Goal: Task Accomplishment & Management: Manage account settings

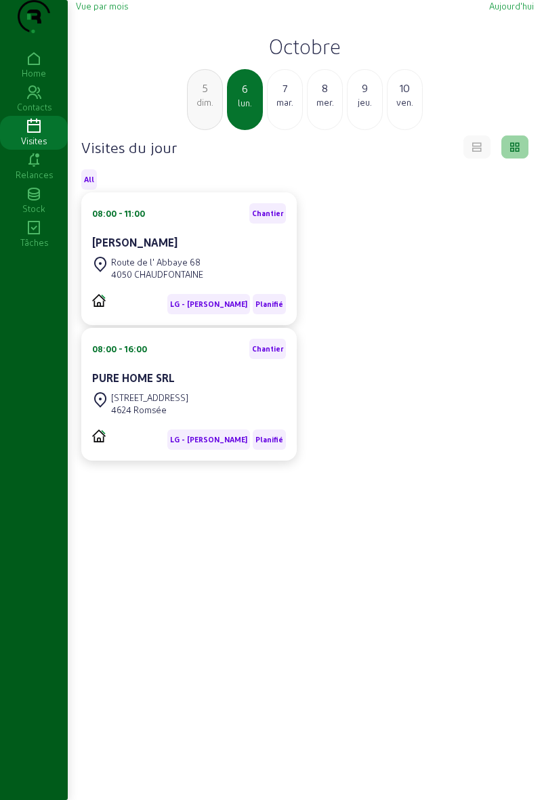
click at [131, 249] on cam-card-title "[PERSON_NAME]" at bounding box center [134, 242] width 85 height 13
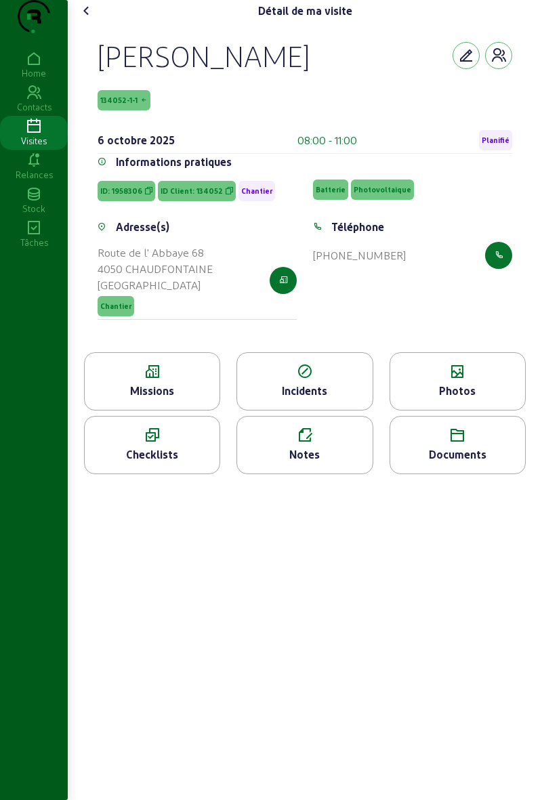
click at [434, 399] on div "Photos" at bounding box center [457, 391] width 135 height 16
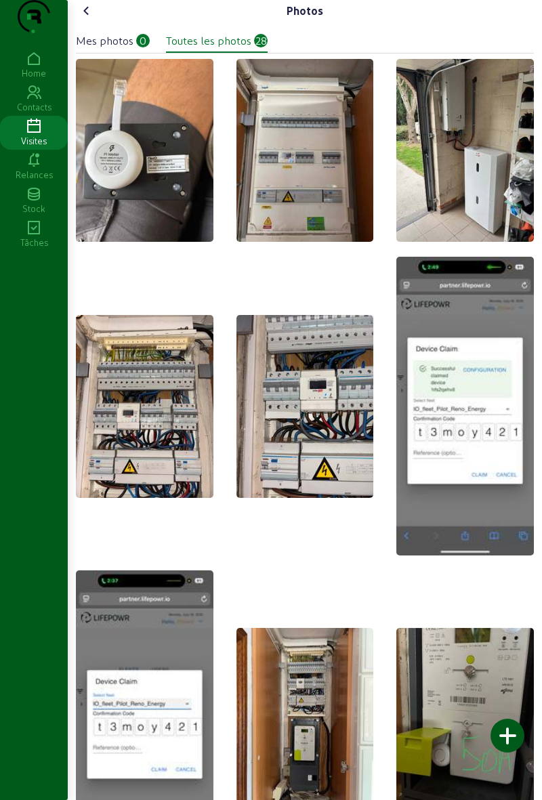
click at [88, 19] on icon at bounding box center [87, 11] width 16 height 16
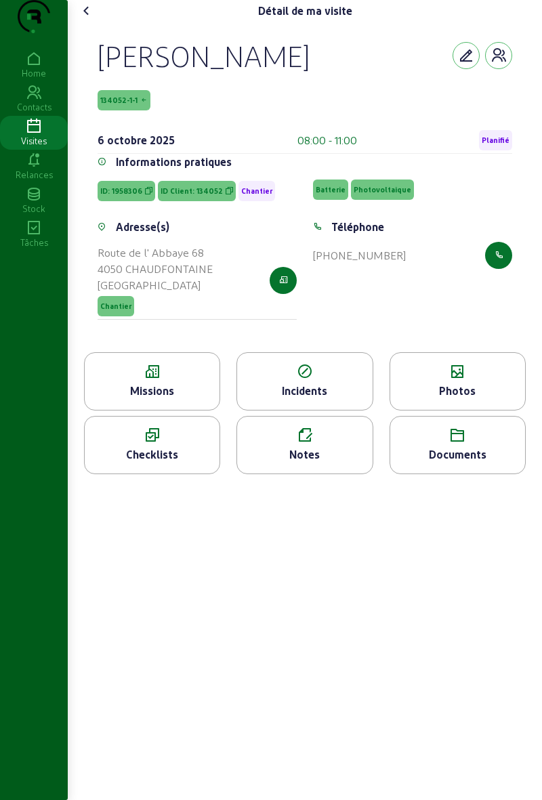
click at [89, 19] on icon at bounding box center [87, 11] width 16 height 16
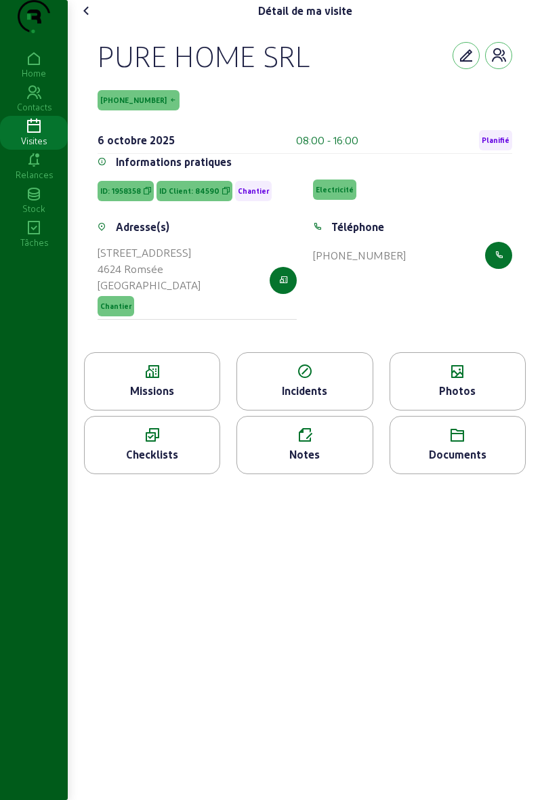
click at [155, 380] on icon at bounding box center [152, 372] width 135 height 16
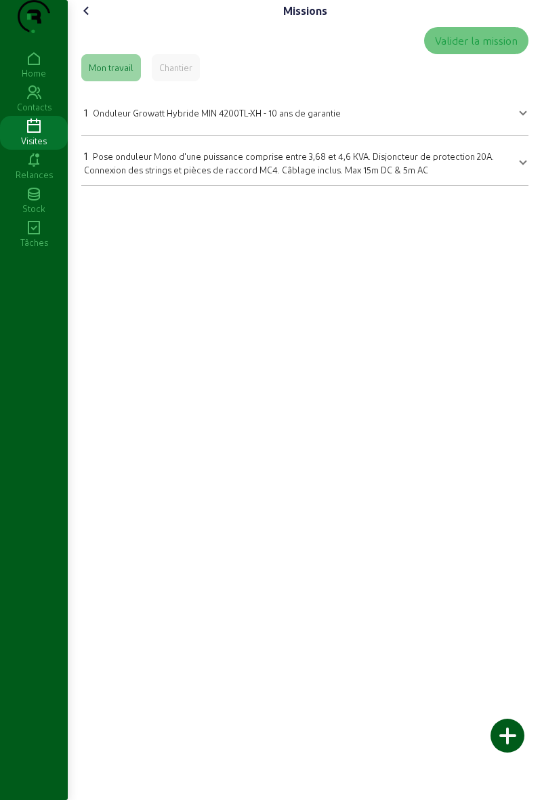
click at [89, 54] on div "Valider la mission" at bounding box center [304, 40] width 447 height 27
click at [81, 22] on cam-font-icon at bounding box center [87, 11] width 22 height 22
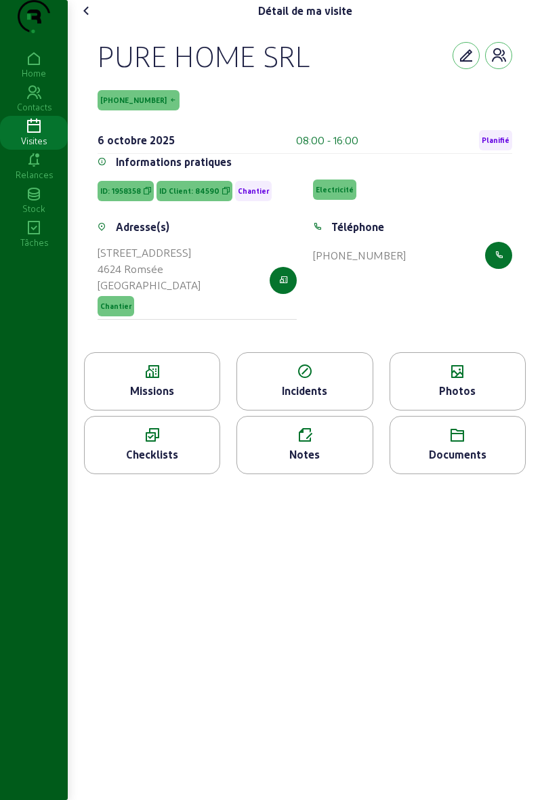
click at [186, 399] on div "Missions" at bounding box center [152, 391] width 135 height 16
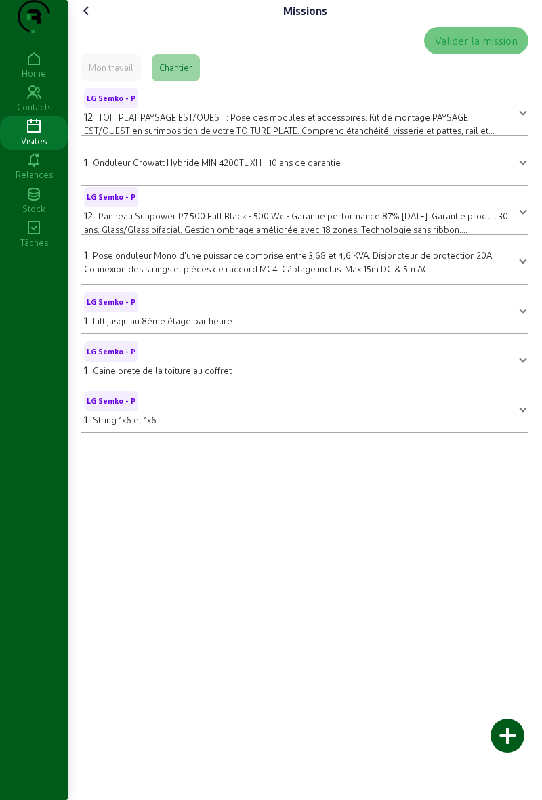
click at [107, 22] on div "Missions" at bounding box center [305, 11] width 458 height 22
click at [80, 22] on cam-font-icon at bounding box center [87, 11] width 22 height 22
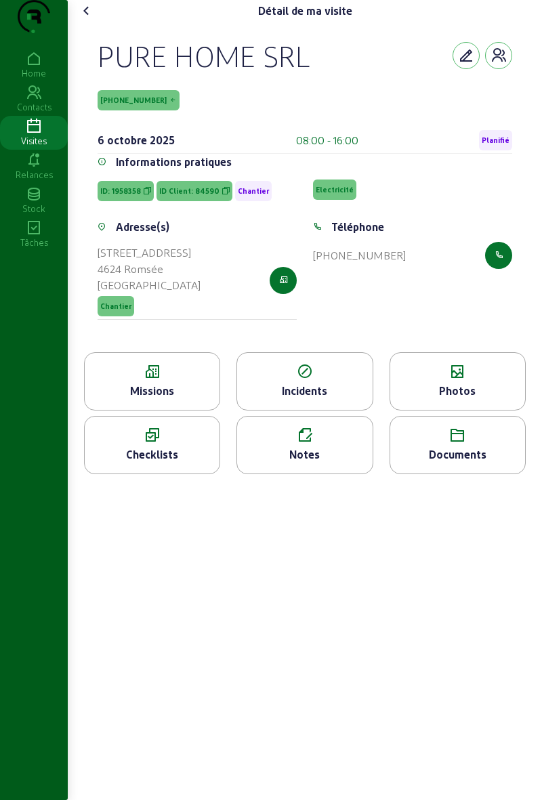
click at [464, 380] on icon at bounding box center [457, 372] width 135 height 16
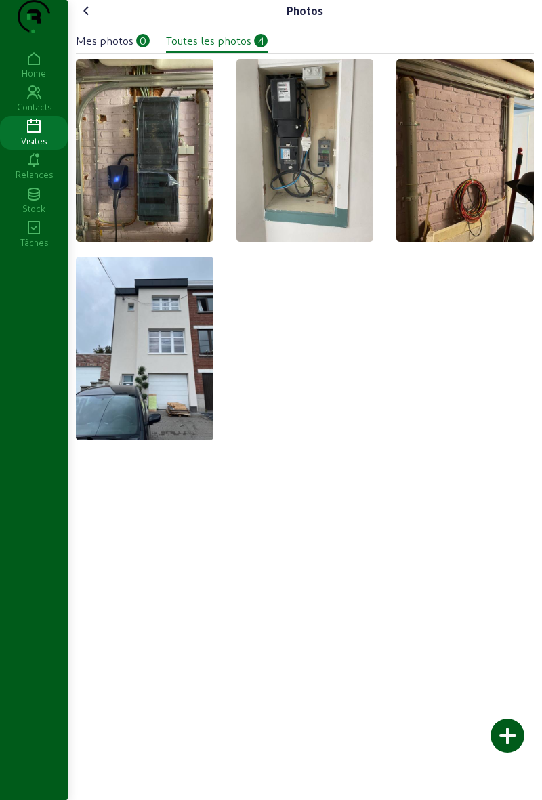
click at [171, 215] on img at bounding box center [145, 150] width 138 height 183
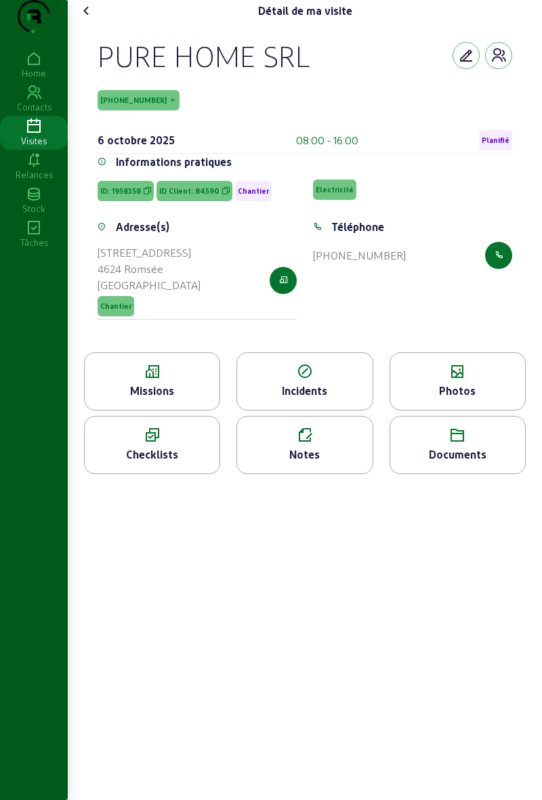
click at [89, 22] on cam-font-icon at bounding box center [87, 11] width 22 height 22
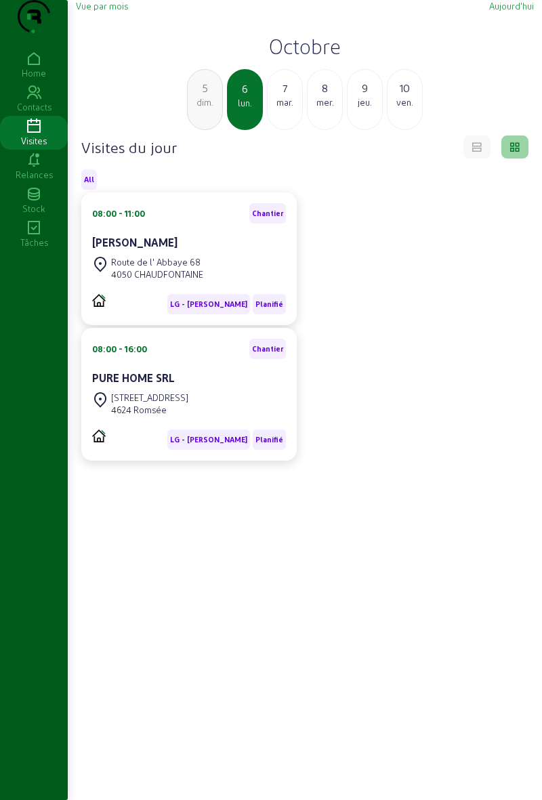
click at [222, 283] on div "Route de l' Abbaye 68 4050 CHAUDFONTAINE" at bounding box center [189, 268] width 194 height 30
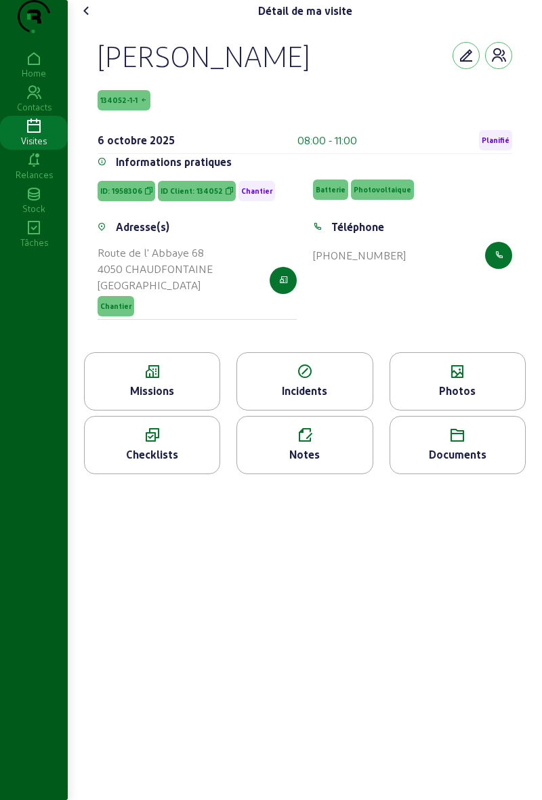
click at [469, 407] on div "Photos" at bounding box center [458, 381] width 136 height 58
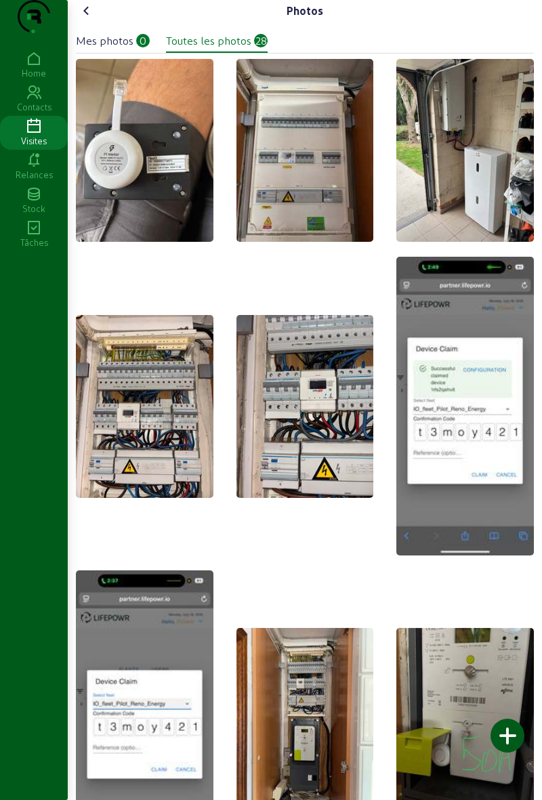
click at [98, 22] on cam-font-icon at bounding box center [87, 11] width 22 height 22
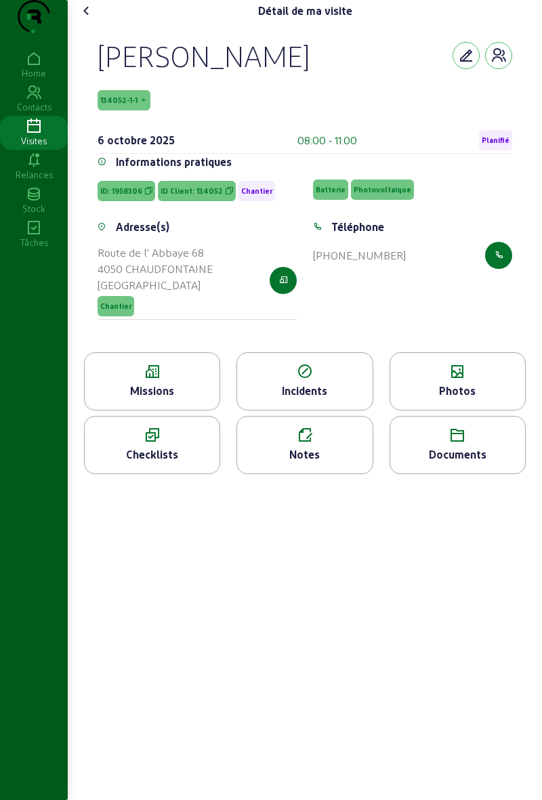
click at [506, 407] on div "Photos" at bounding box center [458, 381] width 136 height 58
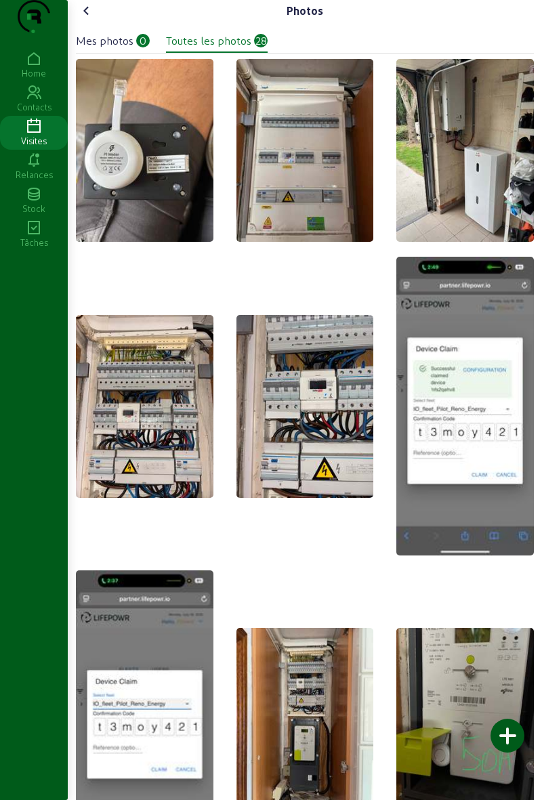
click at [84, 19] on icon at bounding box center [87, 11] width 16 height 16
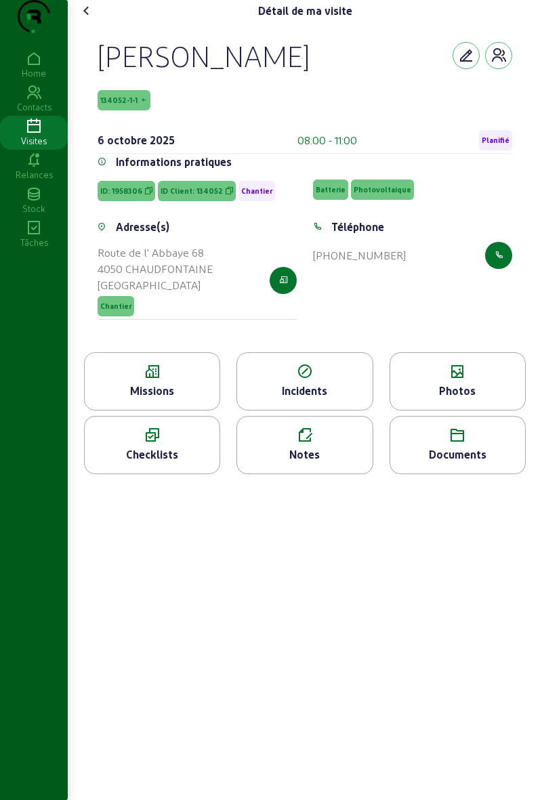
click at [451, 399] on div "Photos" at bounding box center [457, 391] width 135 height 16
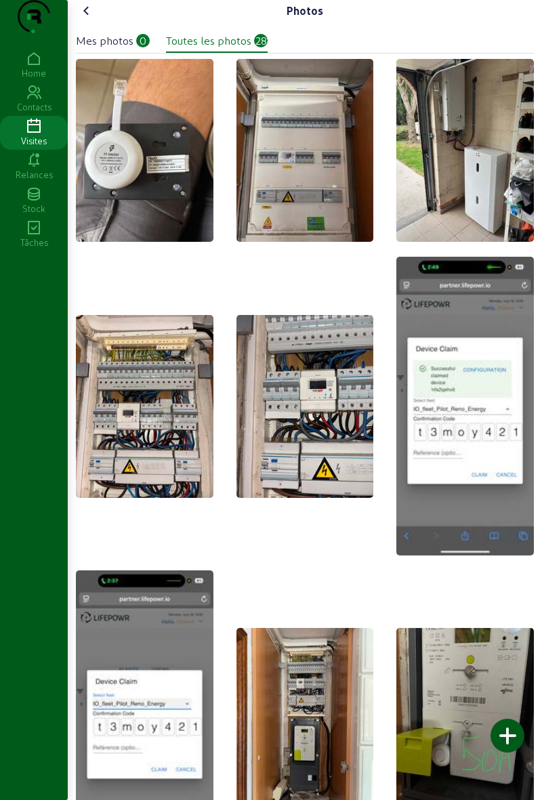
click at [339, 200] on img at bounding box center [306, 150] width 138 height 183
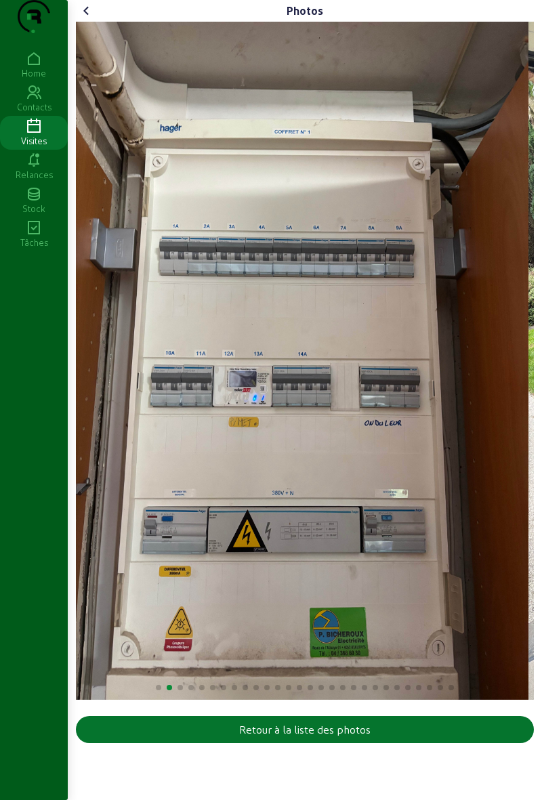
click at [402, 603] on img "2 / 28" at bounding box center [302, 361] width 453 height 678
click at [392, 613] on img "2 / 28" at bounding box center [302, 361] width 453 height 678
click at [380, 605] on img "2 / 28" at bounding box center [302, 361] width 453 height 678
click at [423, 744] on button "Retour à la liste des photos" at bounding box center [305, 729] width 458 height 27
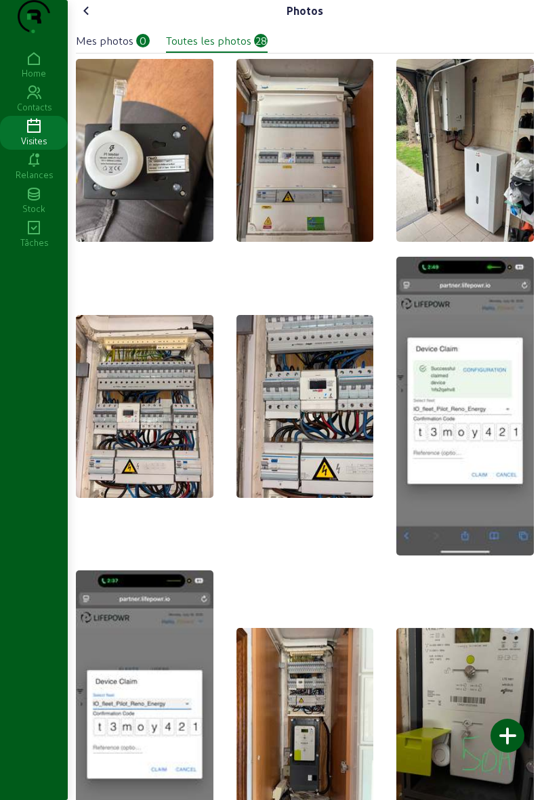
click at [341, 409] on img at bounding box center [306, 406] width 138 height 183
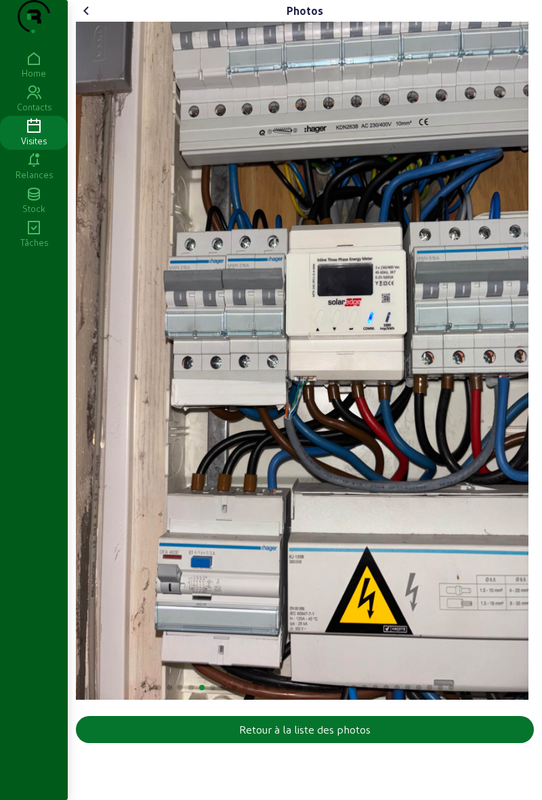
click at [371, 744] on button "Retour à la liste des photos" at bounding box center [305, 729] width 458 height 27
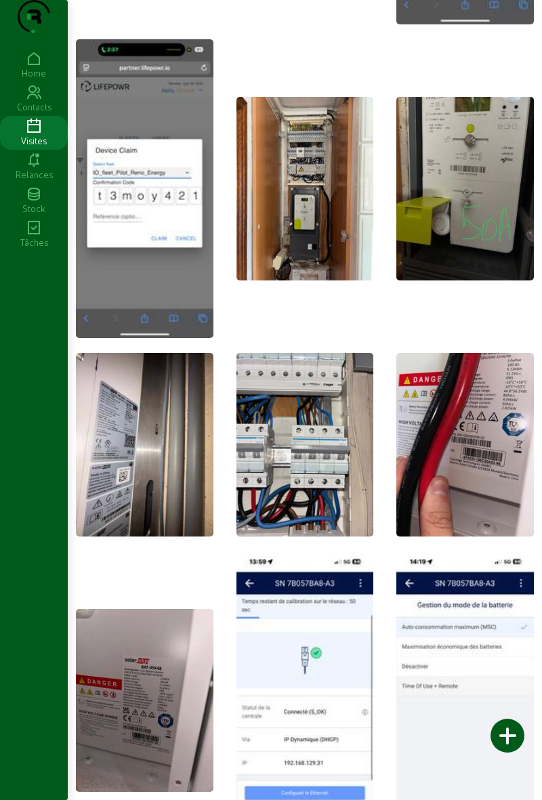
scroll to position [534, 0]
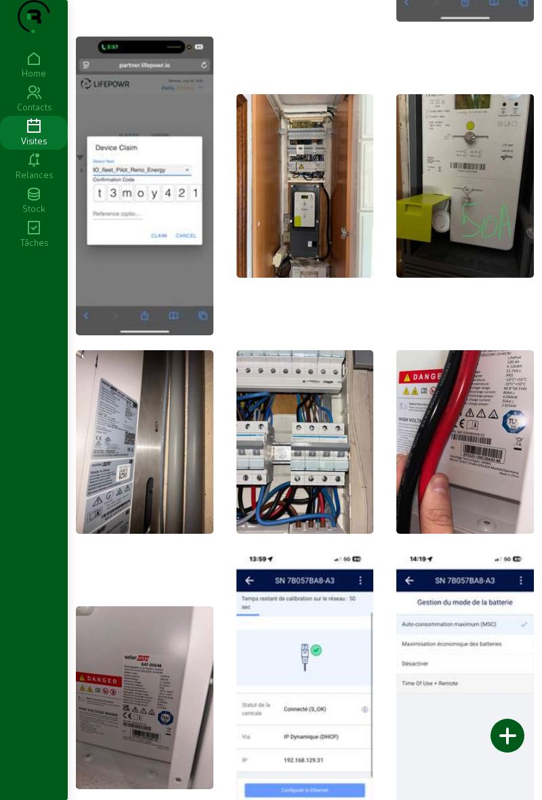
click at [345, 256] on img at bounding box center [306, 185] width 138 height 183
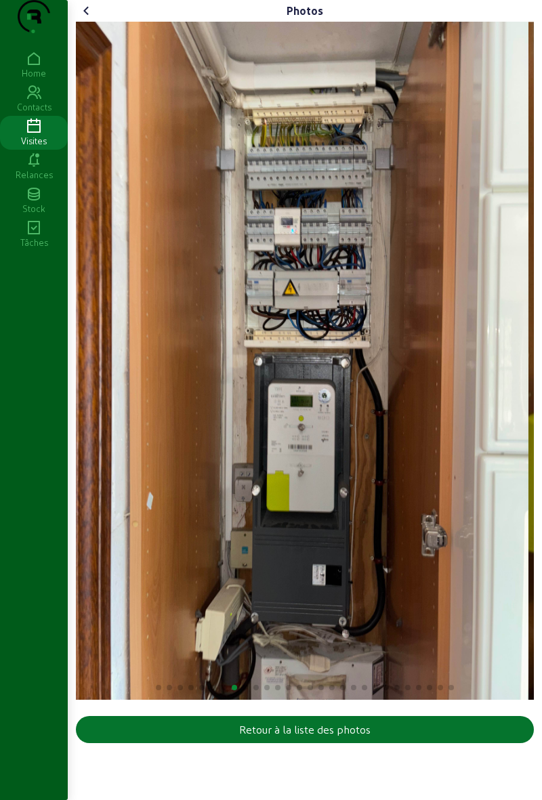
click at [474, 744] on button "Retour à la liste des photos" at bounding box center [305, 729] width 458 height 27
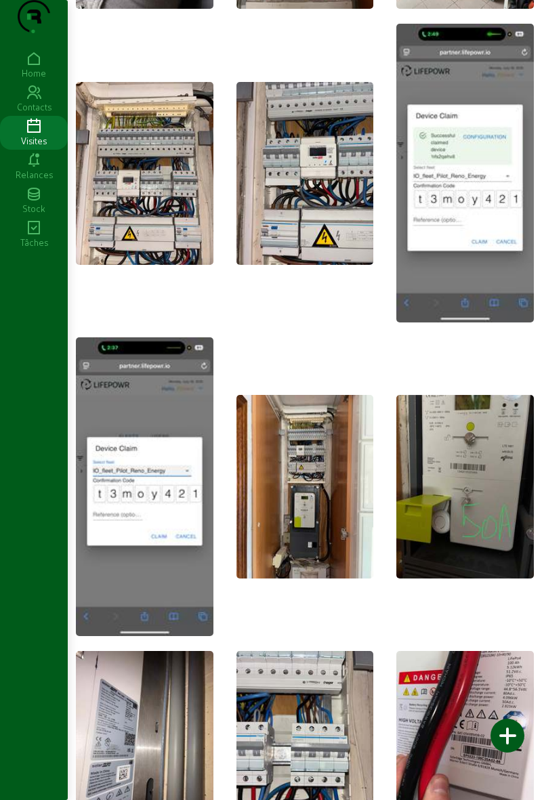
scroll to position [232, 0]
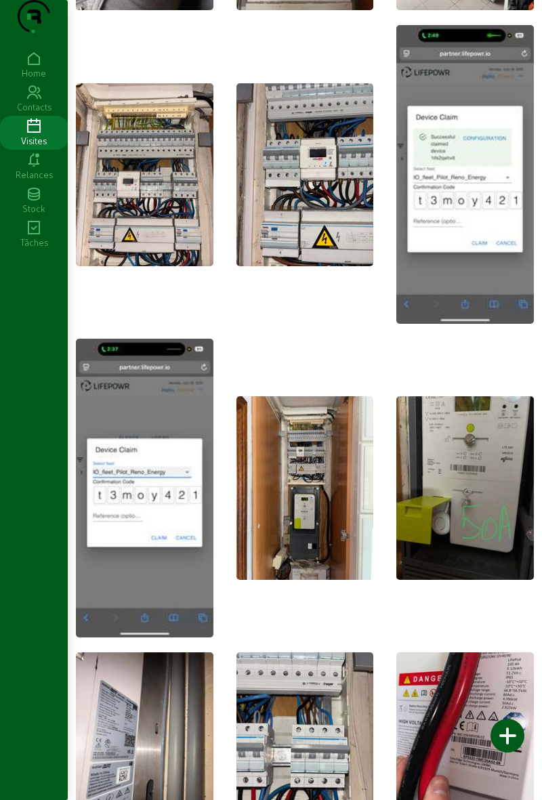
click at [317, 231] on img at bounding box center [306, 174] width 138 height 183
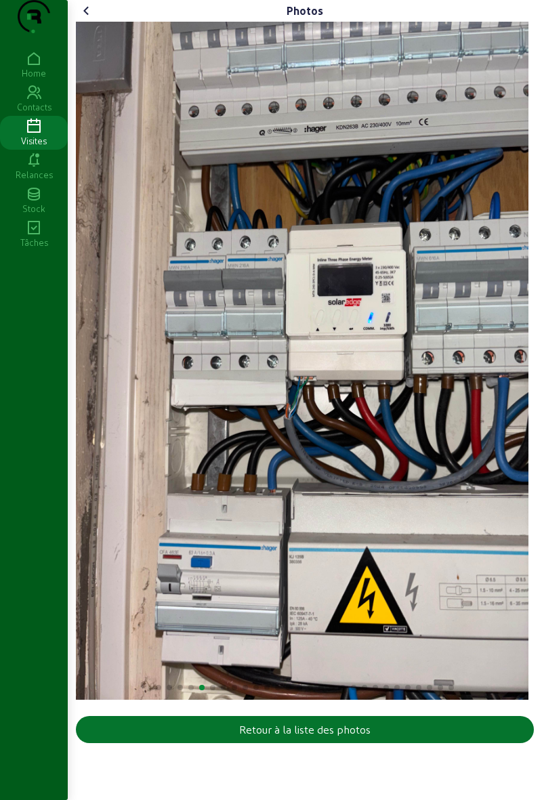
click at [461, 744] on button "Retour à la liste des photos" at bounding box center [305, 729] width 458 height 27
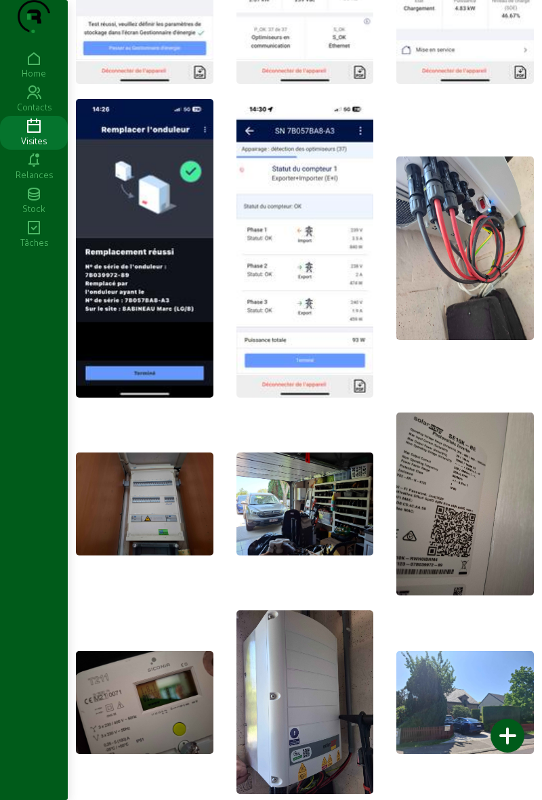
scroll to position [1617, 0]
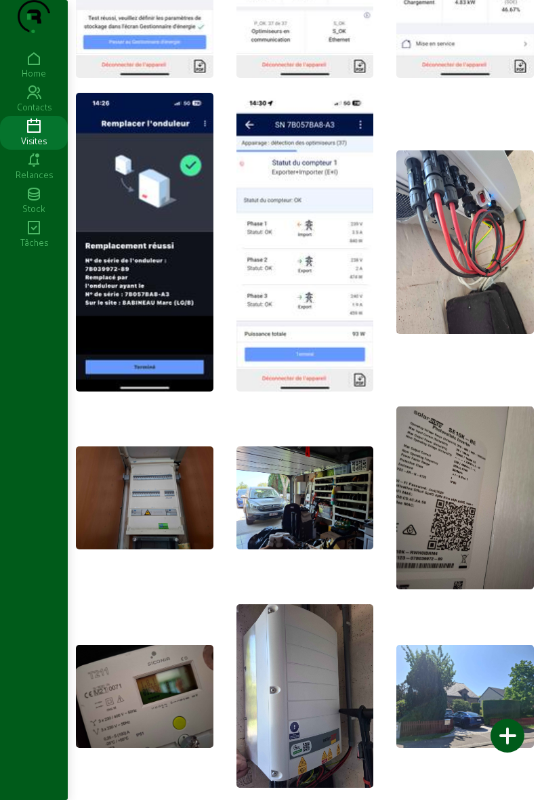
click at [487, 458] on img at bounding box center [466, 498] width 138 height 183
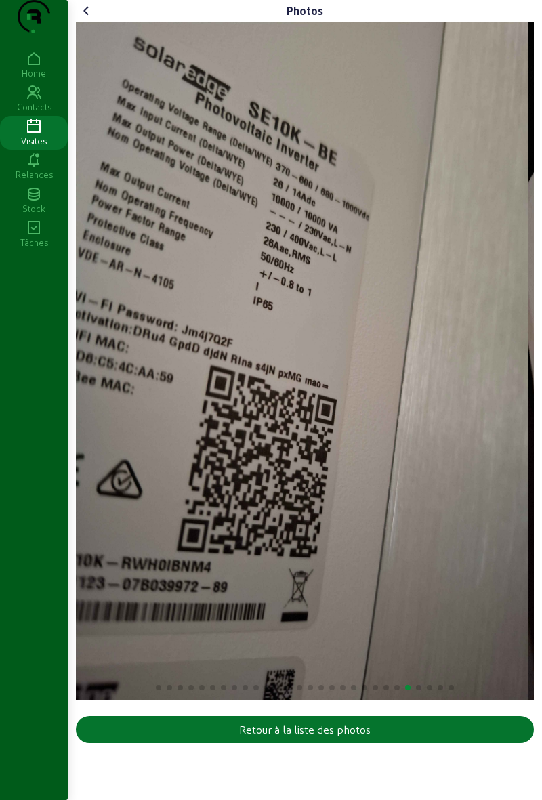
click at [465, 485] on img "24 / 28" at bounding box center [302, 361] width 453 height 678
click at [468, 744] on button "Retour à la liste des photos" at bounding box center [305, 729] width 458 height 27
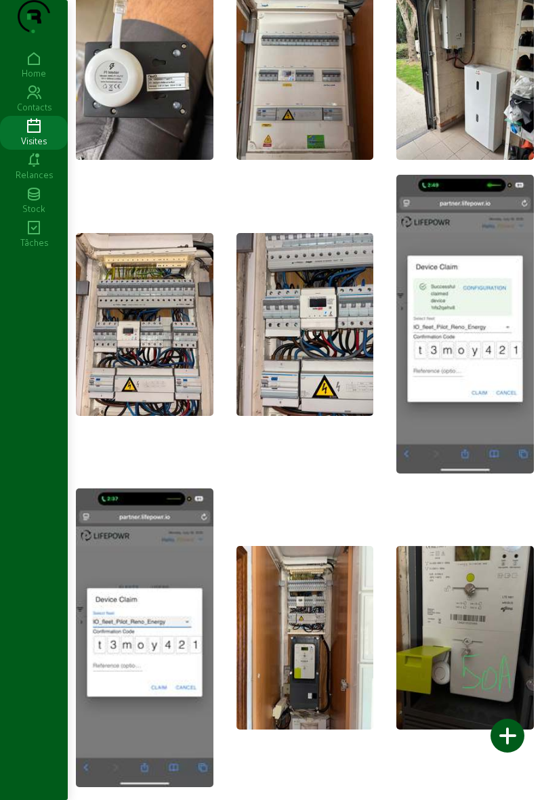
scroll to position [87, 0]
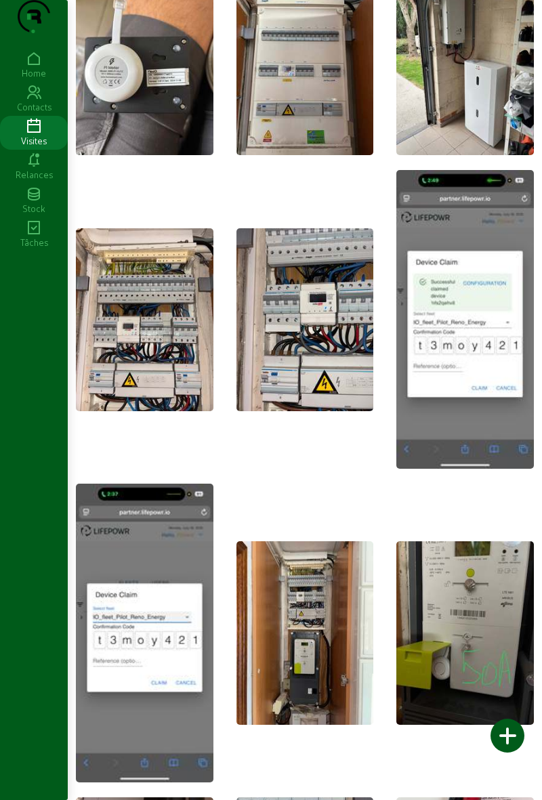
click at [167, 359] on img at bounding box center [145, 319] width 138 height 183
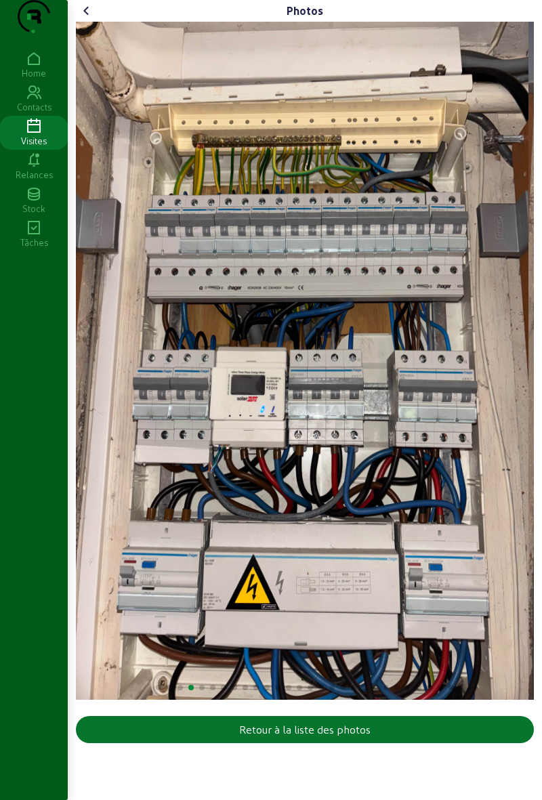
click at [405, 744] on button "Retour à la liste des photos" at bounding box center [305, 729] width 458 height 27
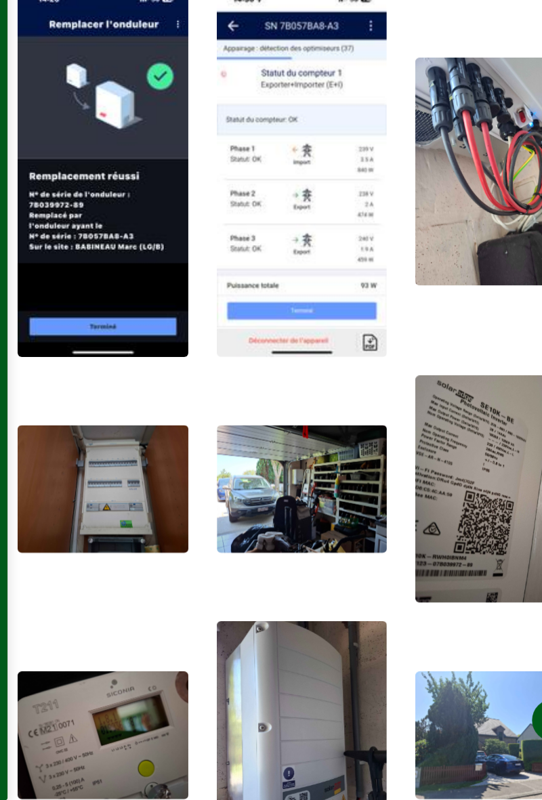
scroll to position [1567, 0]
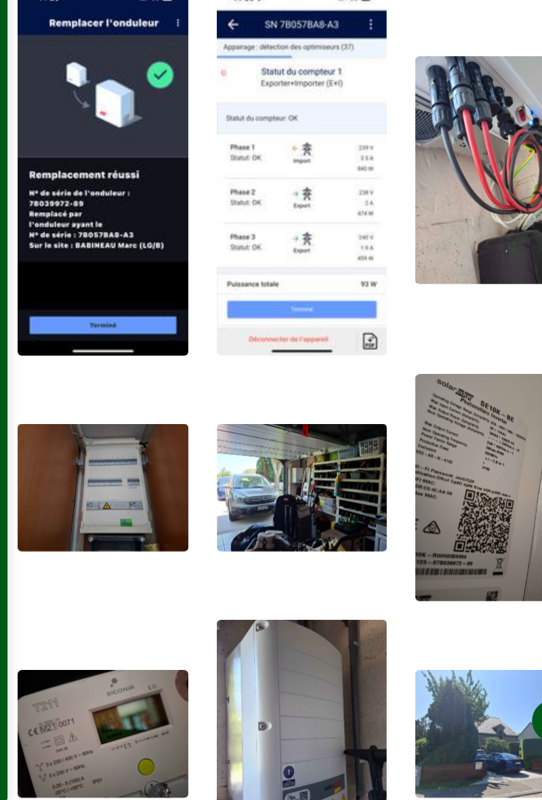
click at [443, 558] on img at bounding box center [466, 548] width 138 height 183
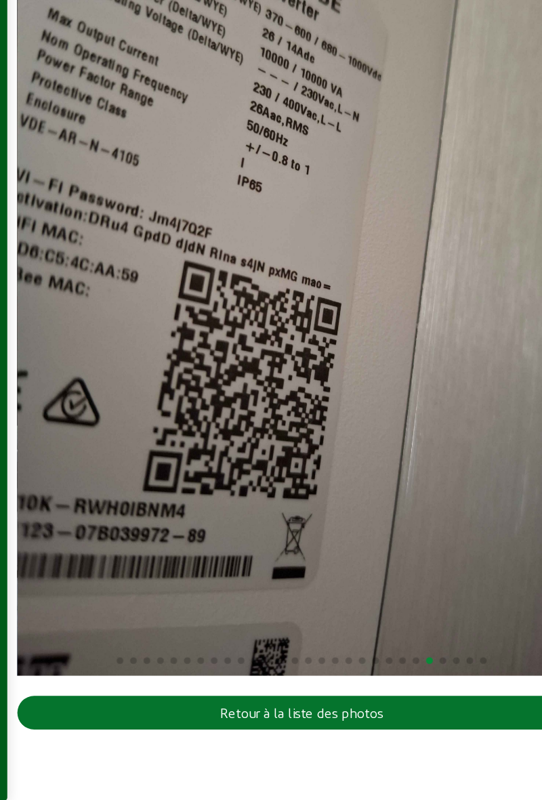
click at [447, 531] on img "24 / 28" at bounding box center [302, 361] width 453 height 678
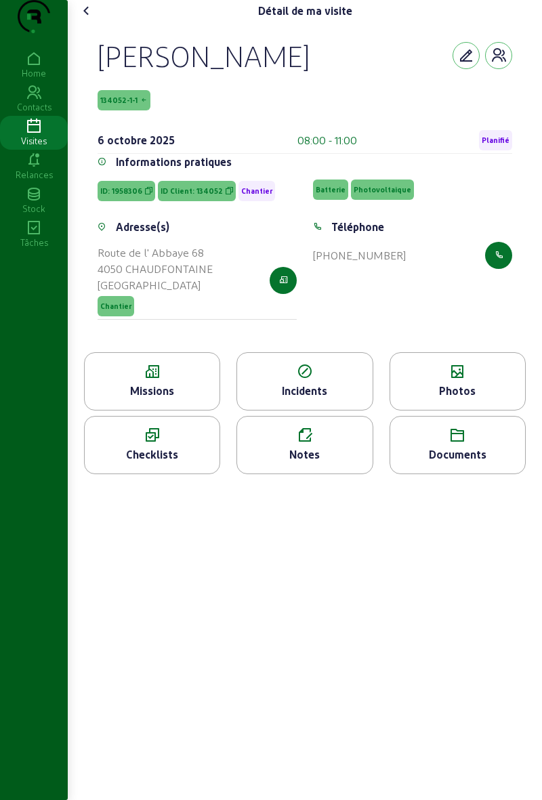
click at [458, 411] on div "Photos" at bounding box center [458, 381] width 136 height 58
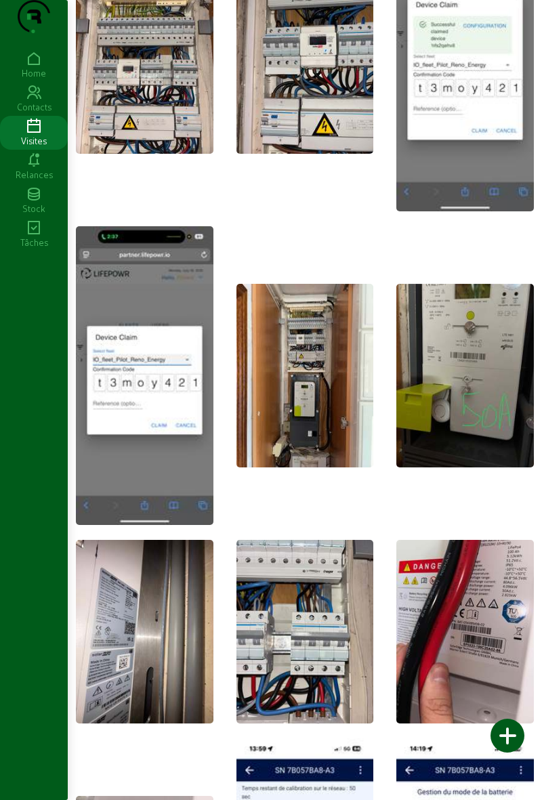
scroll to position [338, 0]
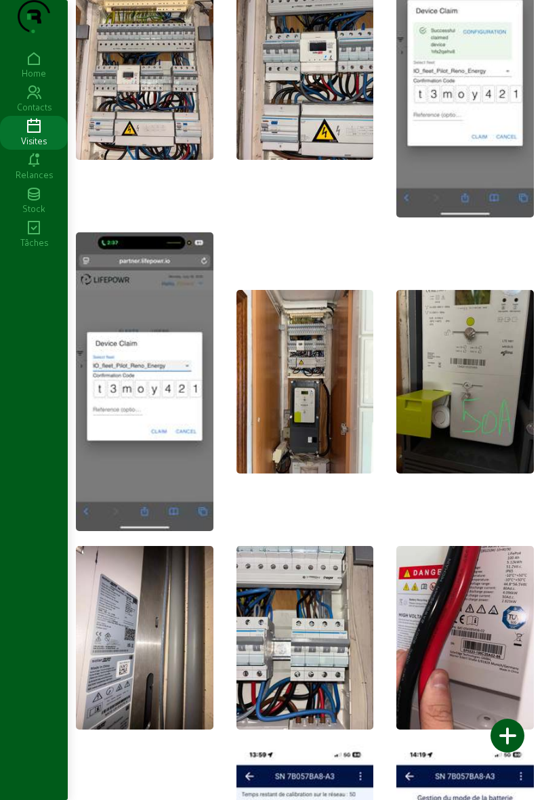
click at [319, 447] on img at bounding box center [306, 381] width 138 height 183
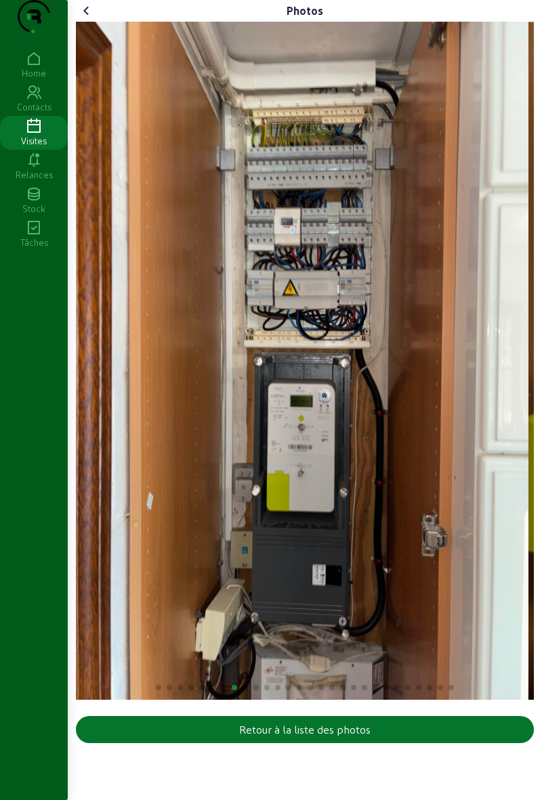
scroll to position [0, 0]
click at [91, 19] on icon at bounding box center [87, 11] width 16 height 16
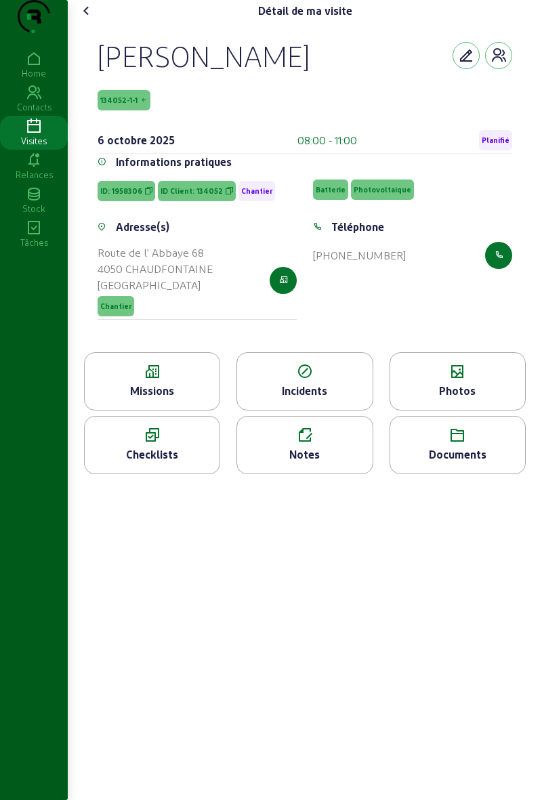
click at [508, 69] on button "button" at bounding box center [498, 55] width 27 height 27
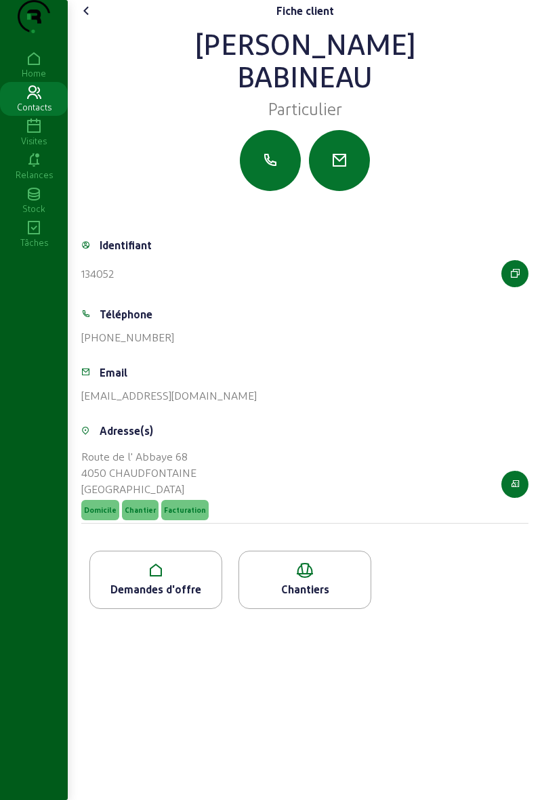
click at [321, 598] on div "Chantiers" at bounding box center [304, 590] width 131 height 16
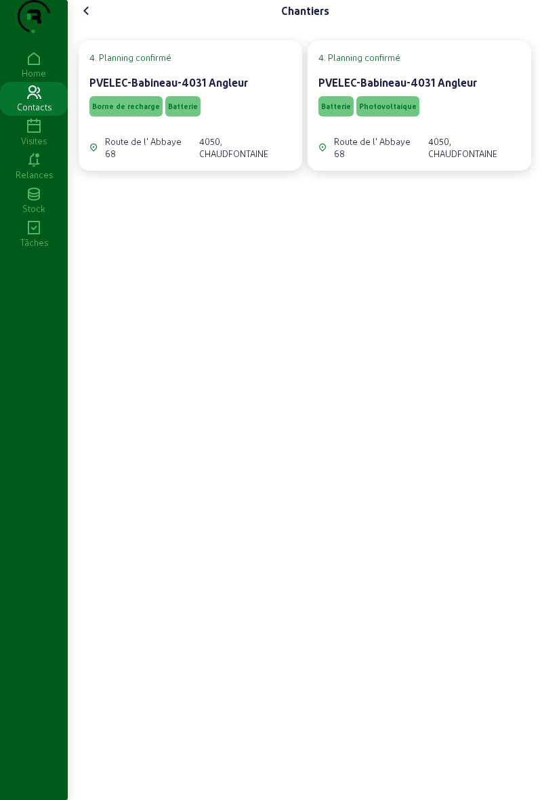
click at [445, 119] on div "Batterie Photovoltaique" at bounding box center [420, 107] width 202 height 26
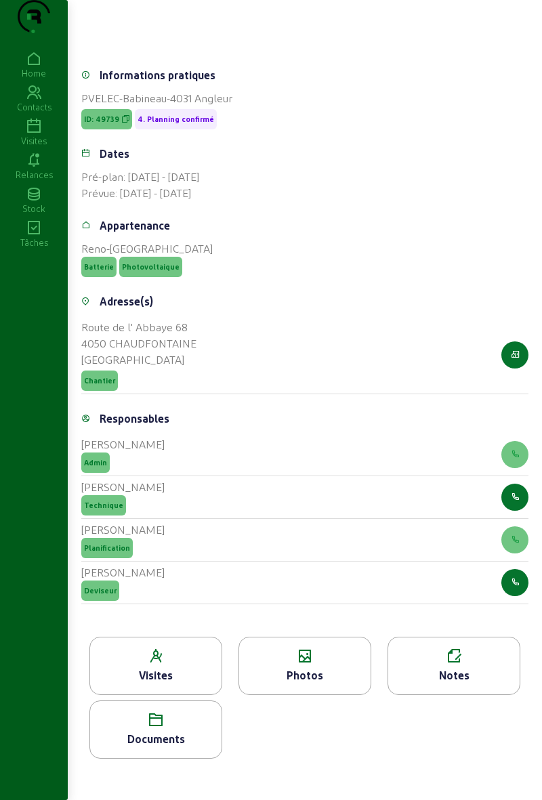
scroll to position [228, 0]
click at [188, 665] on icon at bounding box center [155, 657] width 131 height 16
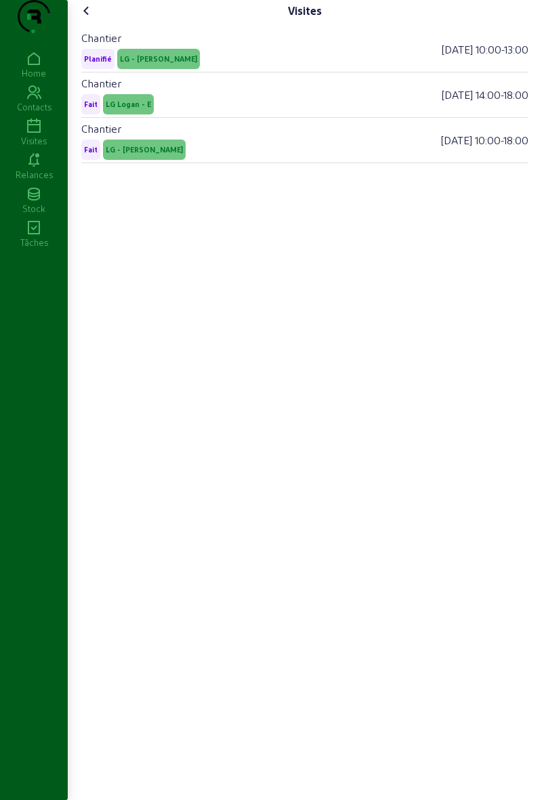
click at [80, 22] on cam-font-icon at bounding box center [87, 11] width 22 height 22
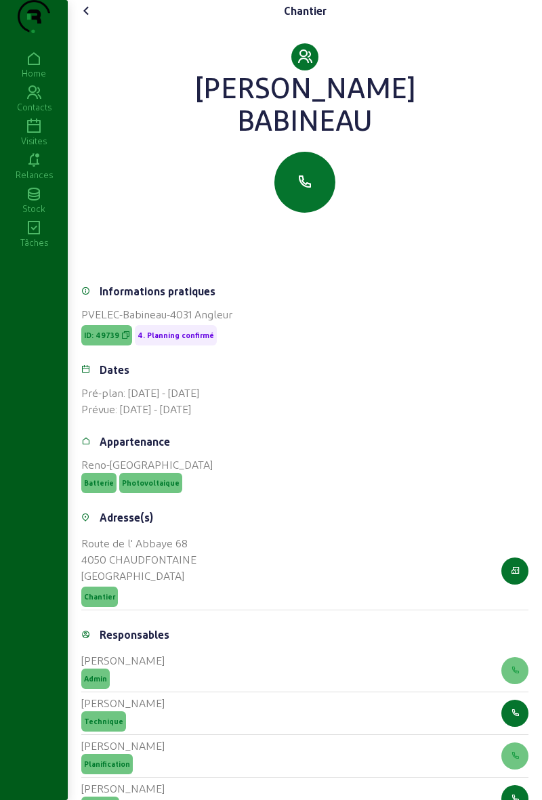
click at [81, 19] on icon at bounding box center [87, 11] width 16 height 16
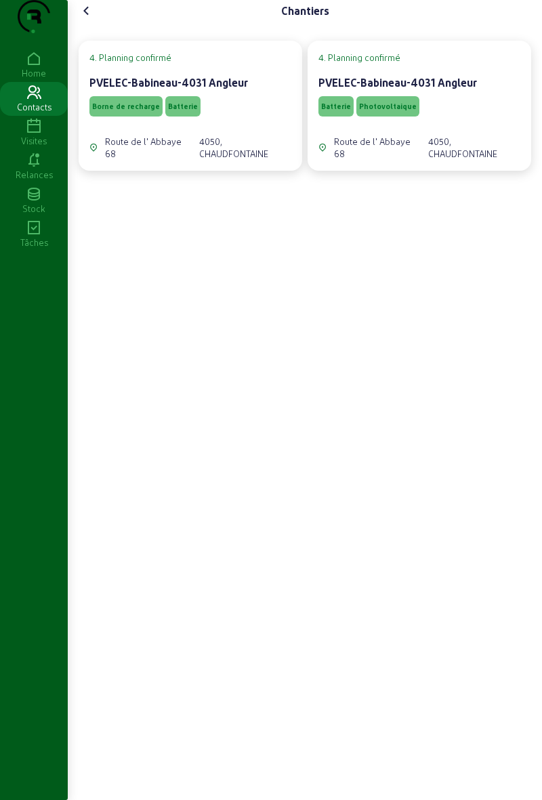
click at [98, 22] on cam-font-icon at bounding box center [87, 11] width 22 height 22
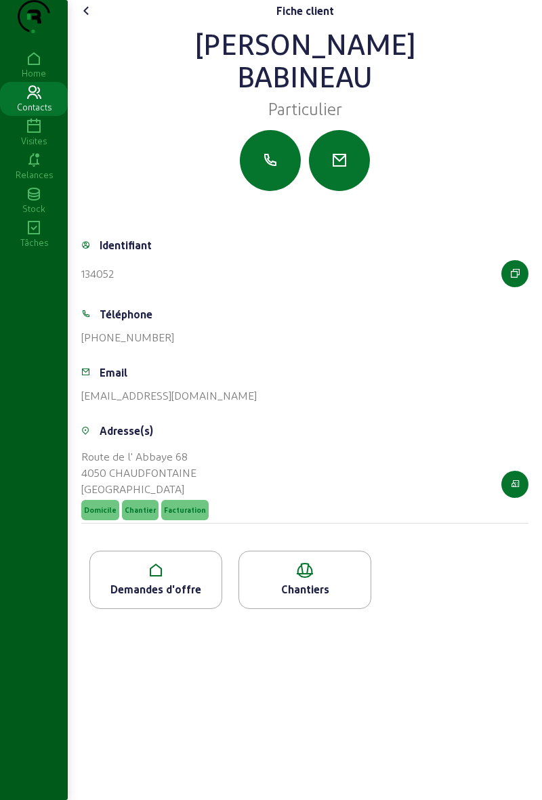
click at [98, 22] on cam-font-icon at bounding box center [87, 11] width 22 height 22
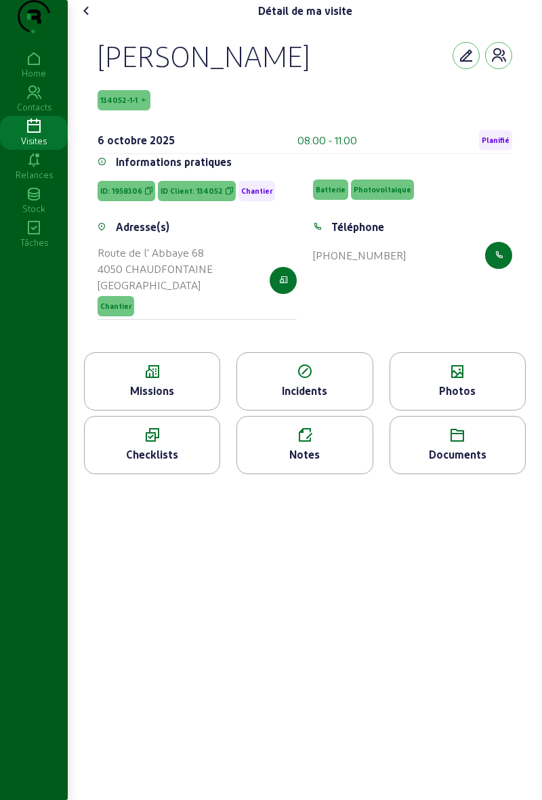
click at [455, 399] on div "Photos" at bounding box center [457, 391] width 135 height 16
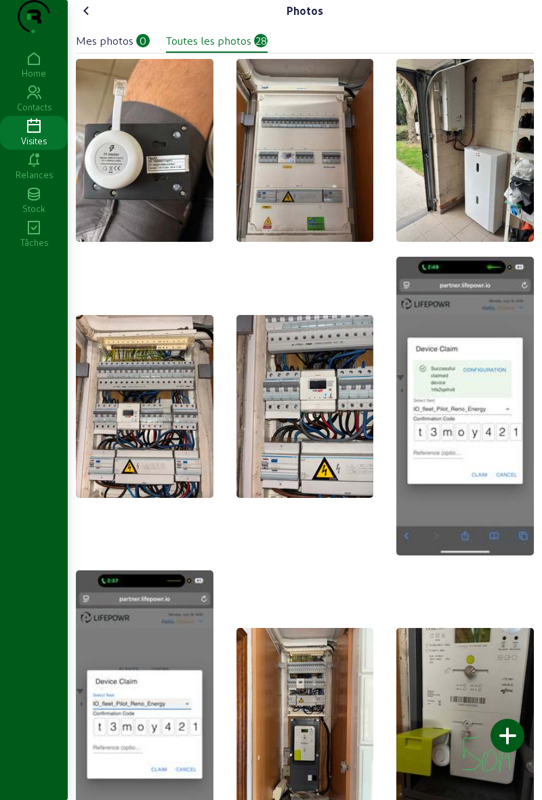
click at [512, 739] on div at bounding box center [508, 736] width 34 height 34
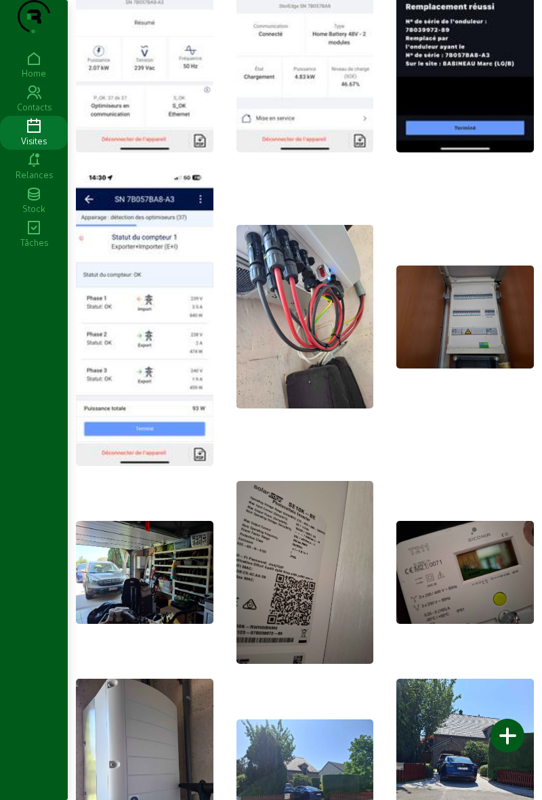
scroll to position [1697, 0]
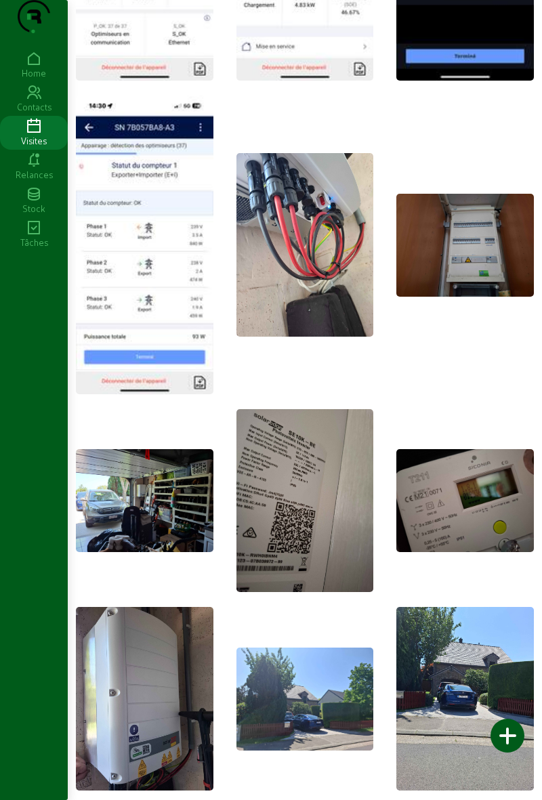
click at [323, 521] on img at bounding box center [306, 500] width 138 height 183
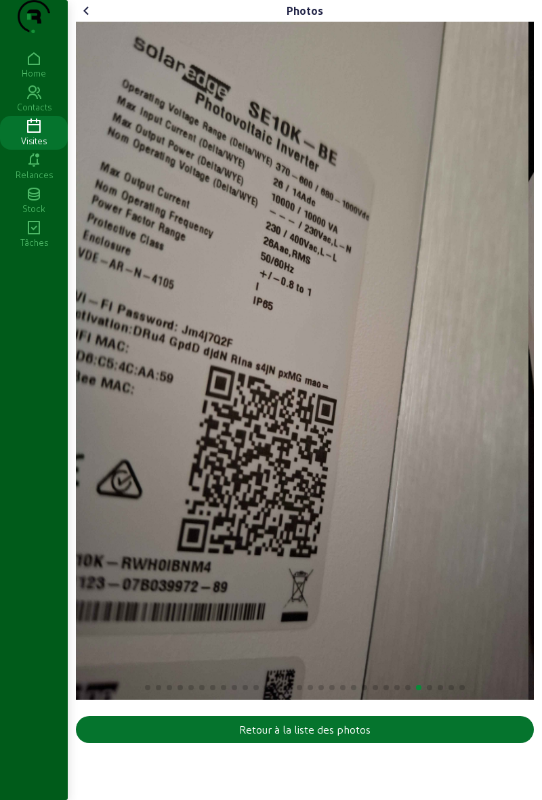
scroll to position [0, 0]
click at [98, 22] on cam-font-icon at bounding box center [87, 11] width 22 height 22
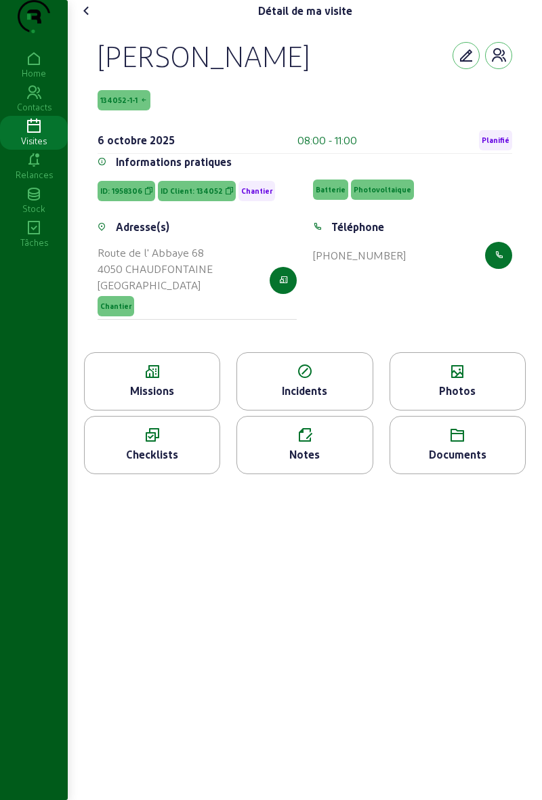
click at [464, 399] on div "Photos" at bounding box center [457, 391] width 135 height 16
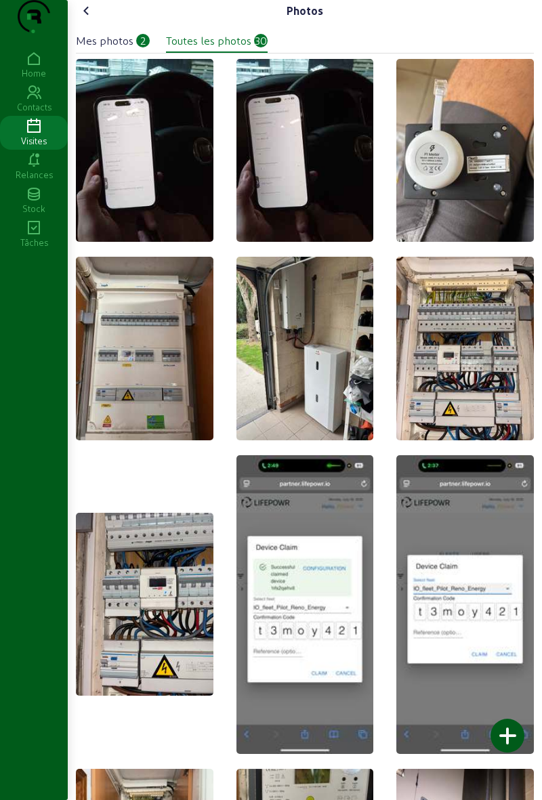
click at [95, 19] on icon at bounding box center [87, 11] width 16 height 16
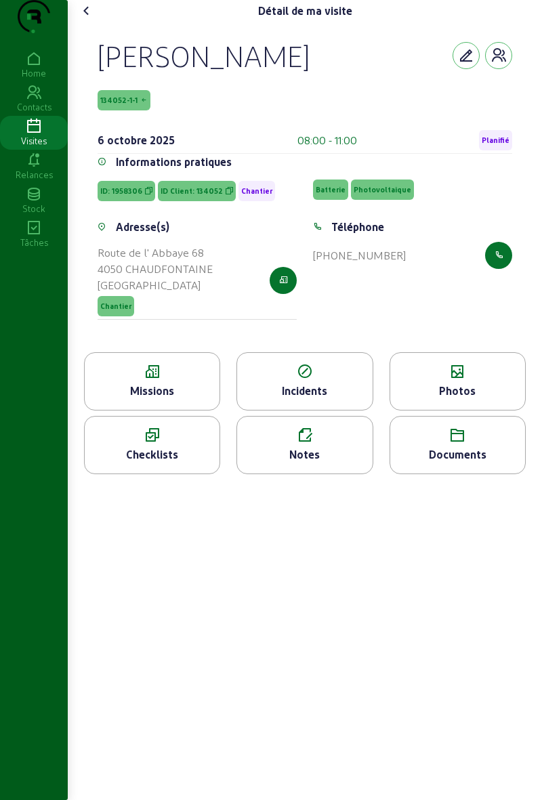
click at [98, 22] on cam-font-icon at bounding box center [87, 11] width 22 height 22
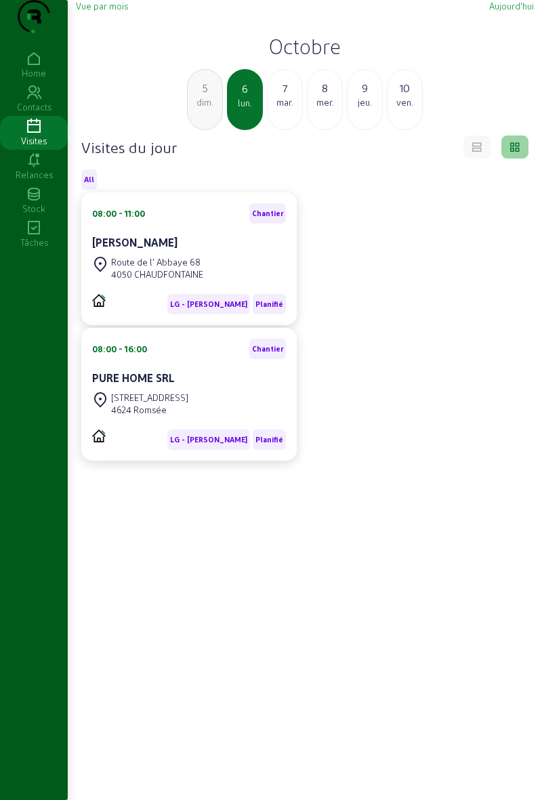
click at [203, 419] on div "Rue Vallée, 14 4624 Romsée" at bounding box center [189, 404] width 194 height 30
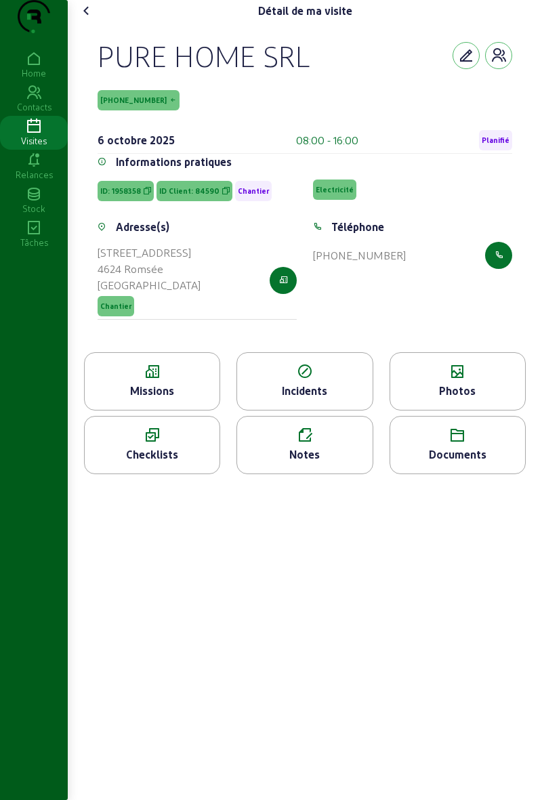
click at [466, 399] on div "Photos" at bounding box center [457, 391] width 135 height 16
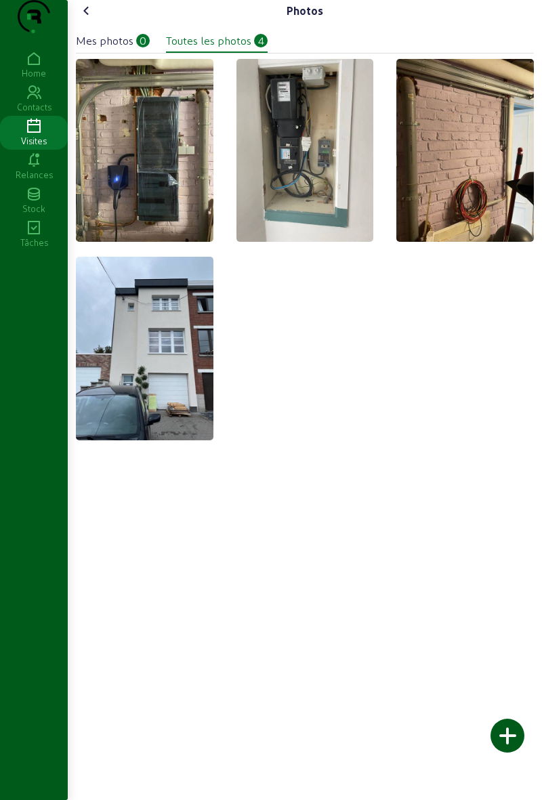
click at [107, 22] on div "Photos" at bounding box center [305, 11] width 458 height 22
click at [92, 19] on icon at bounding box center [87, 11] width 16 height 16
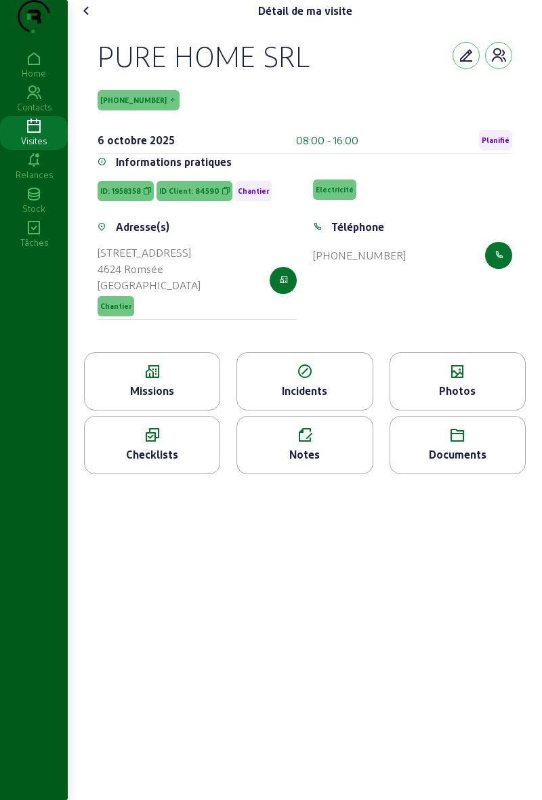
click at [88, 19] on icon at bounding box center [87, 11] width 16 height 16
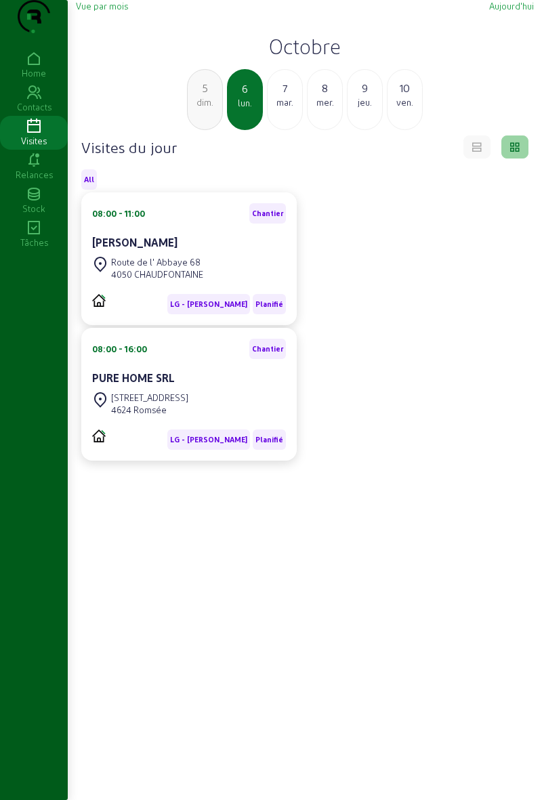
click at [289, 96] on div "7" at bounding box center [285, 88] width 35 height 16
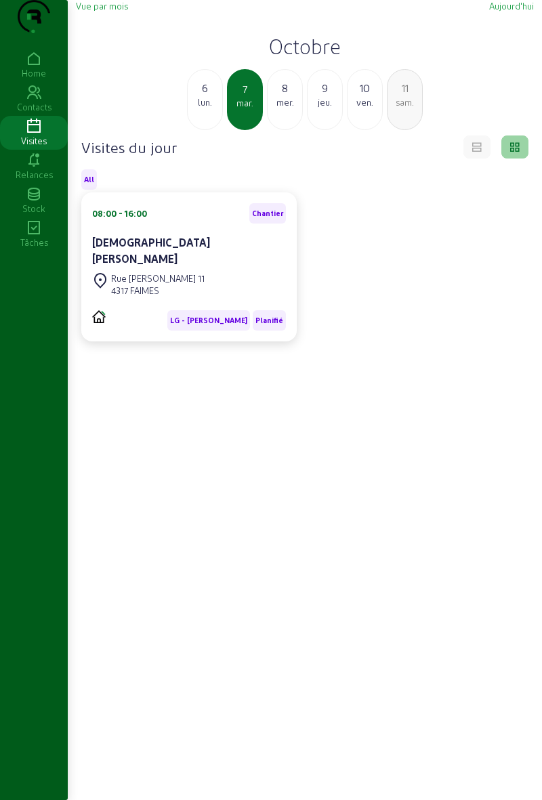
click at [181, 267] on div "Christian Legardien" at bounding box center [189, 251] width 194 height 33
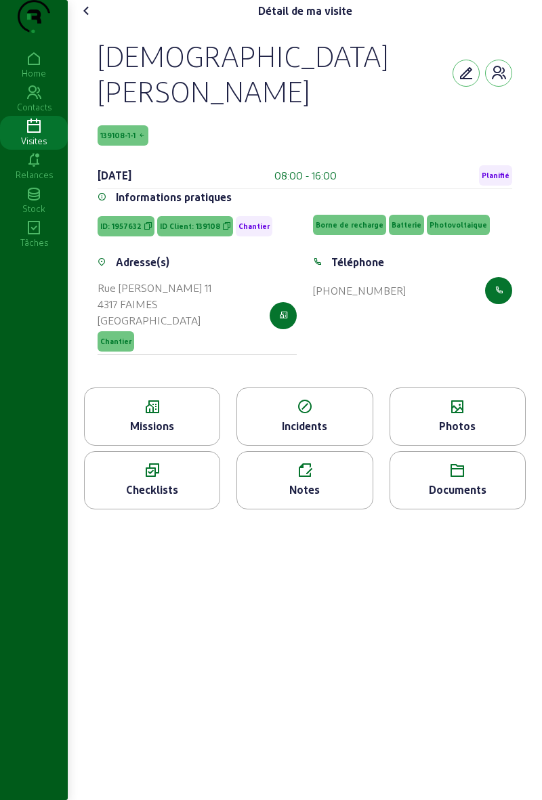
click at [184, 404] on icon at bounding box center [152, 407] width 135 height 16
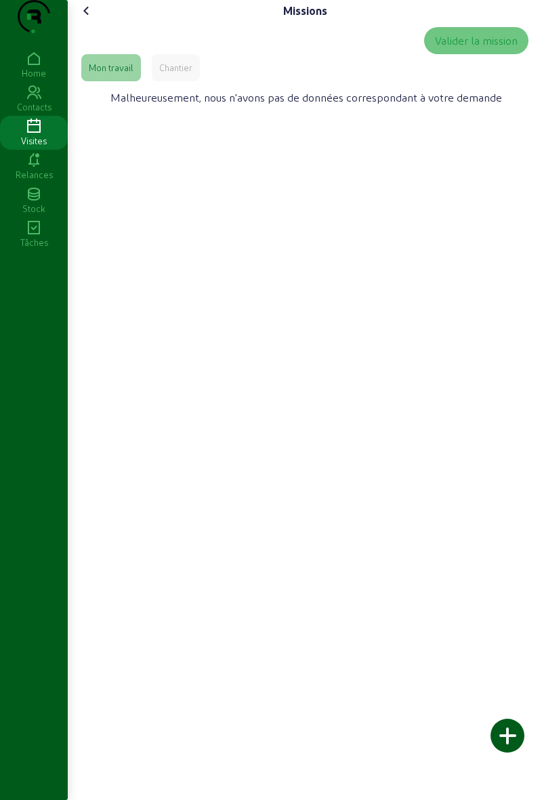
click at [180, 81] on div "Chantier" at bounding box center [176, 67] width 48 height 27
click at [98, 22] on cam-font-icon at bounding box center [87, 11] width 22 height 22
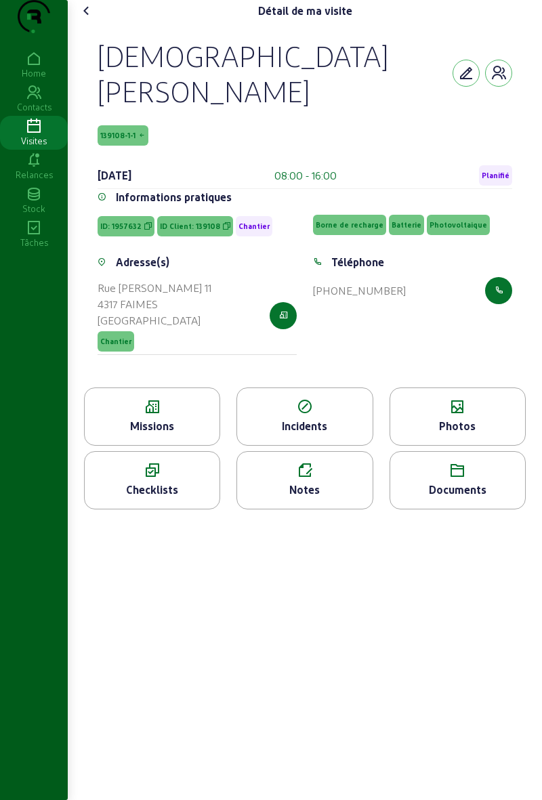
click at [471, 420] on div "Photos" at bounding box center [457, 426] width 135 height 16
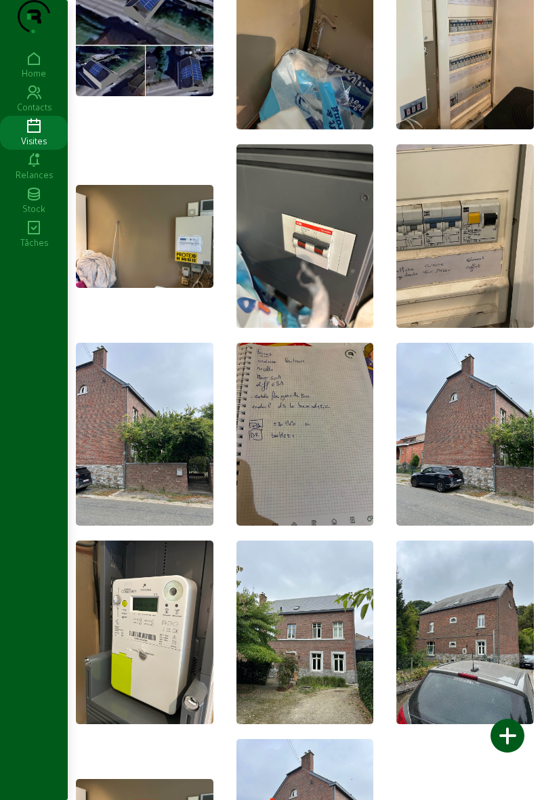
scroll to position [113, 0]
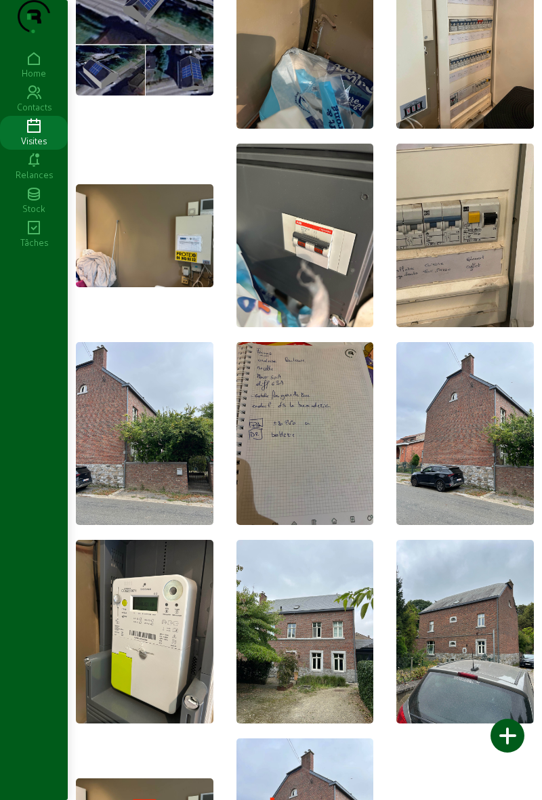
click at [323, 292] on img at bounding box center [306, 235] width 138 height 183
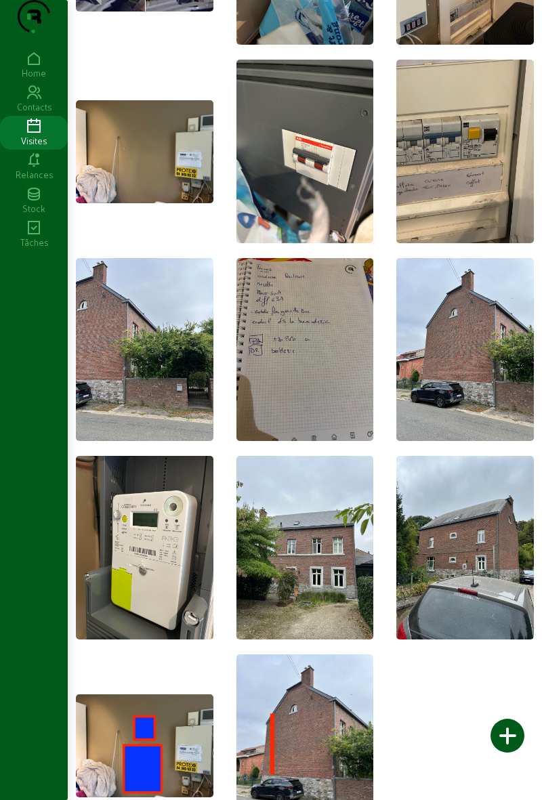
scroll to position [260, 0]
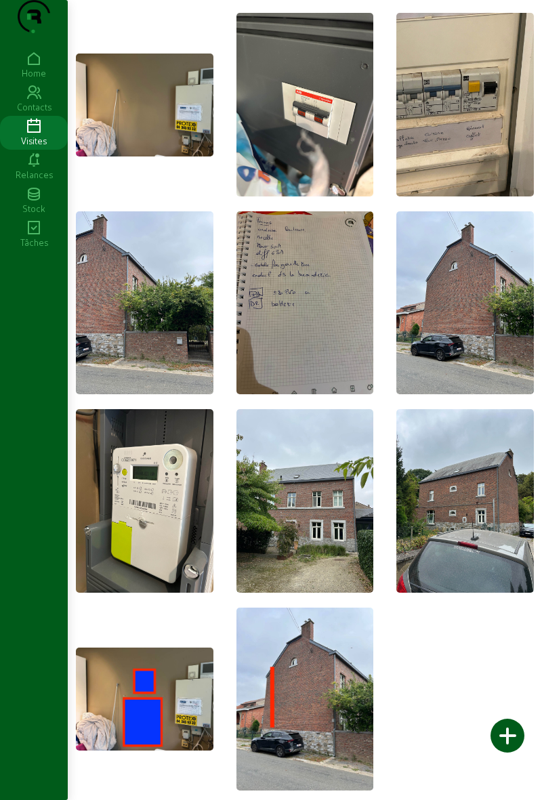
click at [41, 135] on icon at bounding box center [34, 127] width 68 height 16
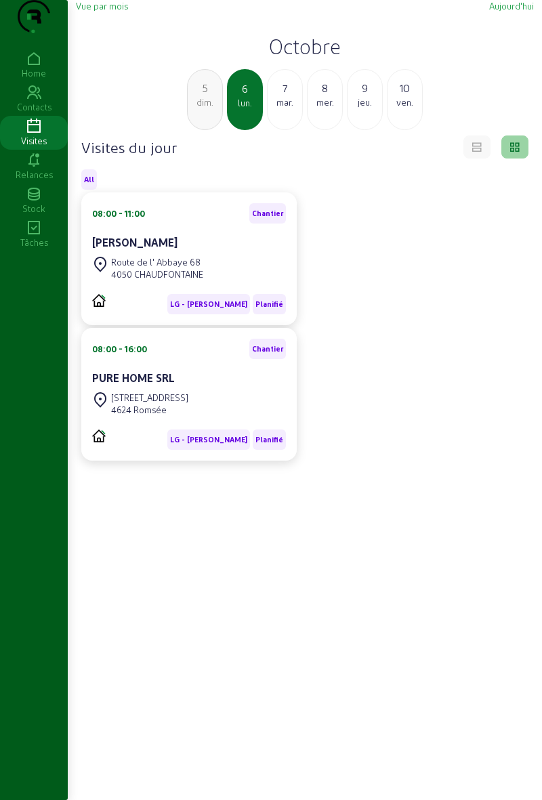
click at [218, 283] on div "Route de l' Abbaye 68 4050 CHAUDFONTAINE" at bounding box center [189, 268] width 194 height 30
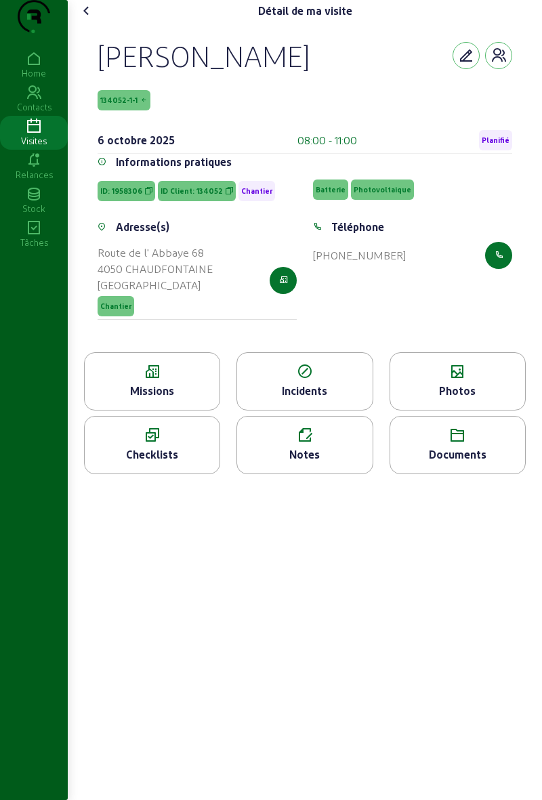
click at [435, 407] on div "Photos" at bounding box center [458, 381] width 136 height 58
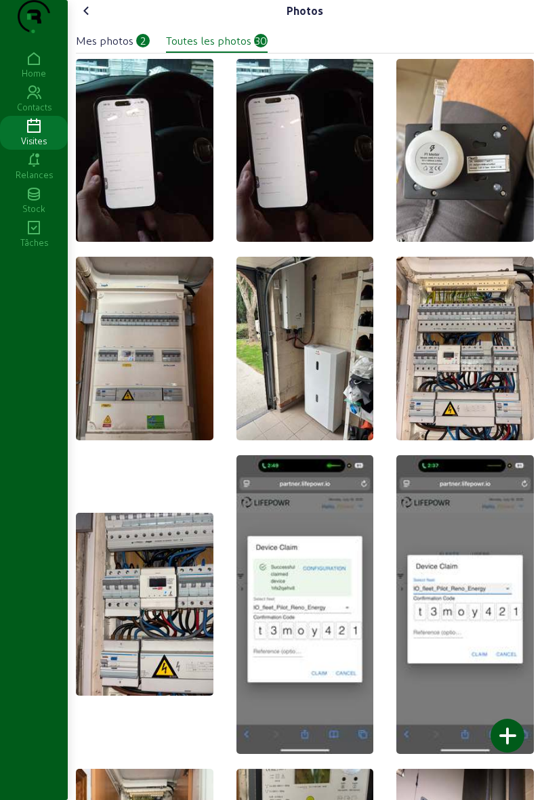
click at [89, 19] on icon at bounding box center [87, 11] width 16 height 16
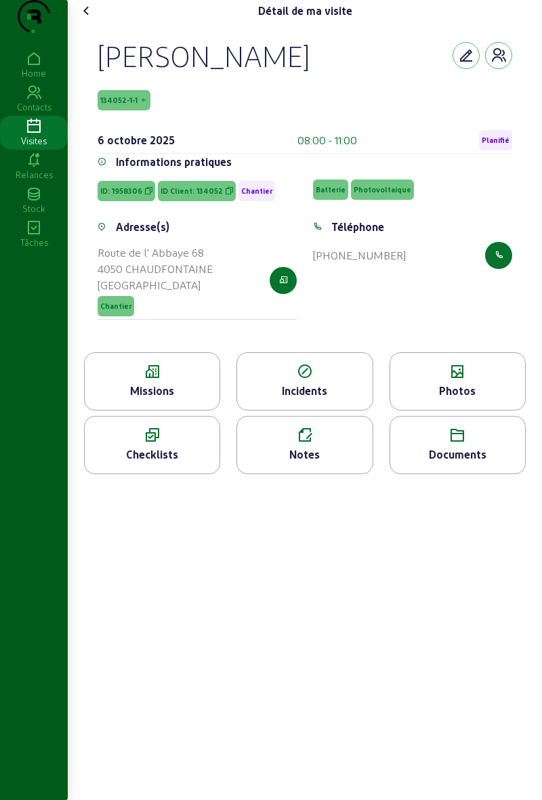
click at [0, 535] on div "Home Contacts Visites Relances Stock Tâches" at bounding box center [34, 400] width 68 height 800
click at [488, 145] on span "Planifié" at bounding box center [496, 140] width 28 height 9
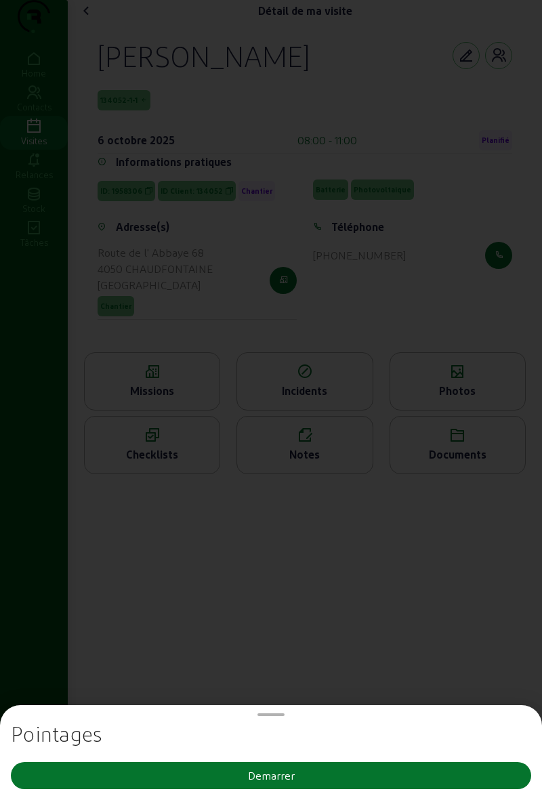
click at [336, 773] on button "Demarrer" at bounding box center [271, 776] width 521 height 27
